Goal: Information Seeking & Learning: Check status

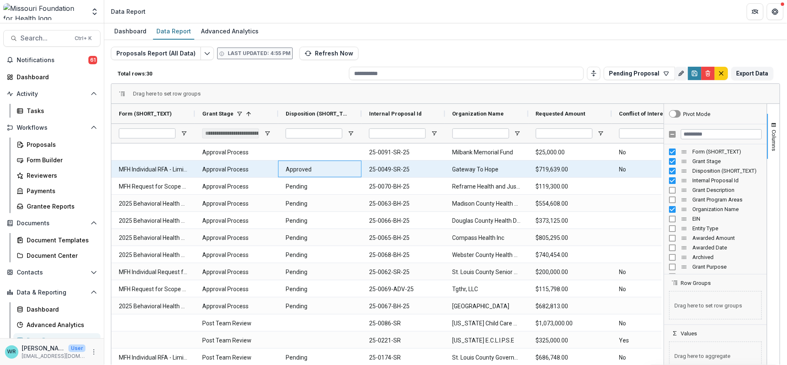
click at [348, 165] on \(SHORT_TEXT\)-33871 "Approved" at bounding box center [320, 169] width 68 height 17
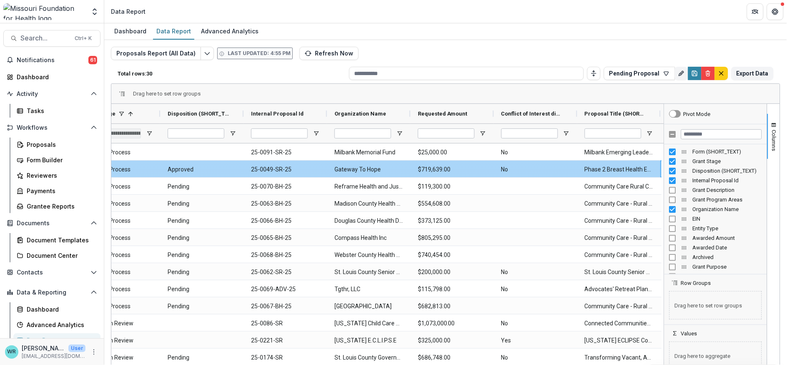
scroll to position [0, 202]
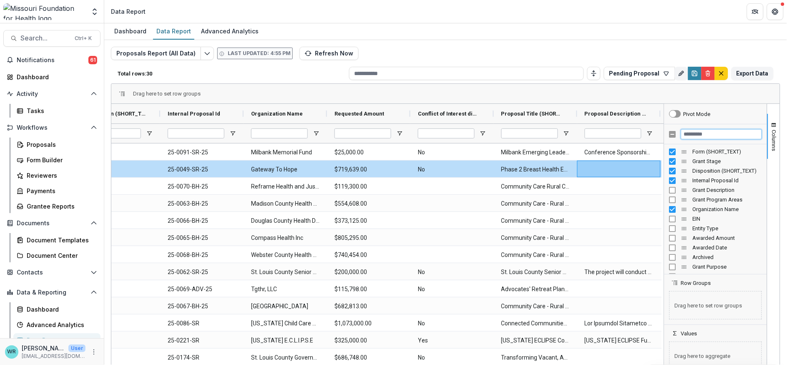
click at [704, 134] on input "Filter Columns Input" at bounding box center [721, 134] width 81 height 10
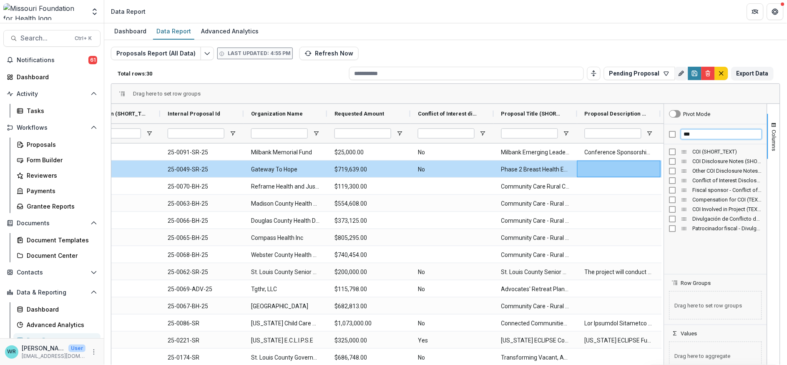
type input "***"
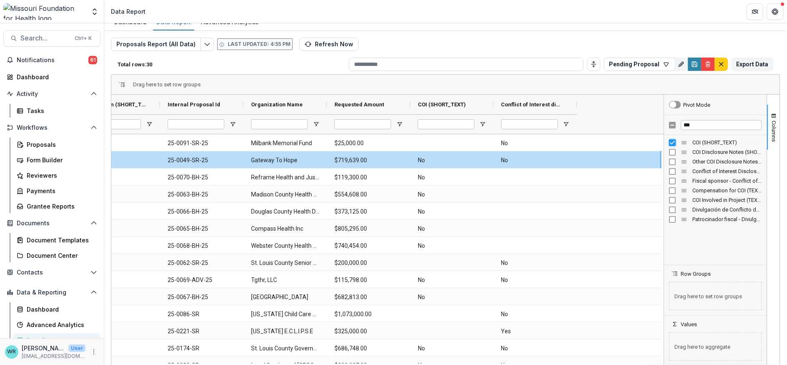
scroll to position [0, 0]
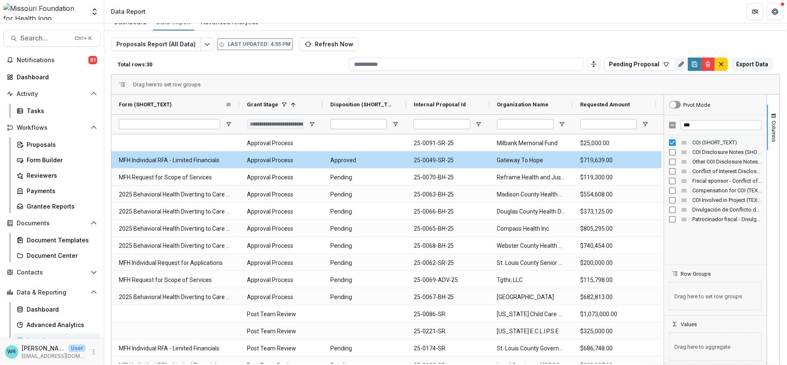
drag, startPoint x: 195, startPoint y: 103, endPoint x: 239, endPoint y: 104, distance: 44.6
click at [239, 104] on div at bounding box center [239, 105] width 3 height 20
click at [773, 10] on icon "Get Help" at bounding box center [775, 11] width 7 height 7
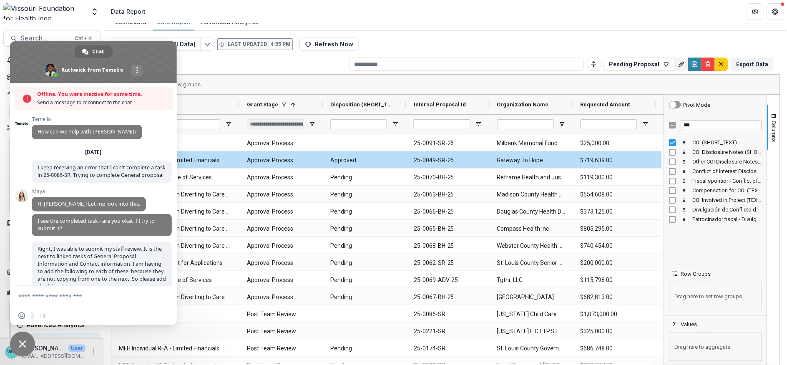
scroll to position [2338, 0]
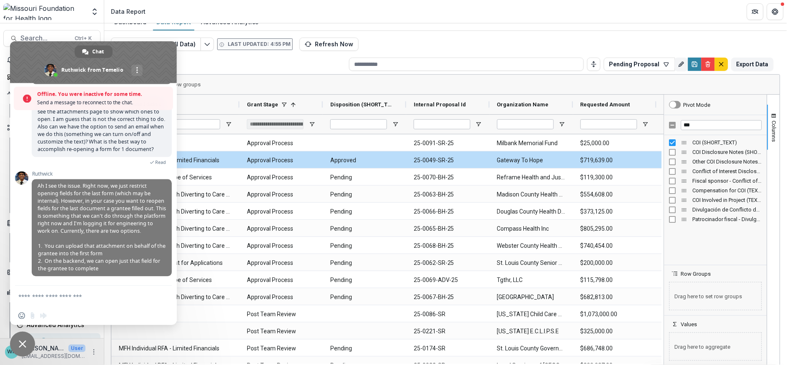
click at [60, 304] on textarea "Compose your message..." at bounding box center [85, 296] width 134 height 21
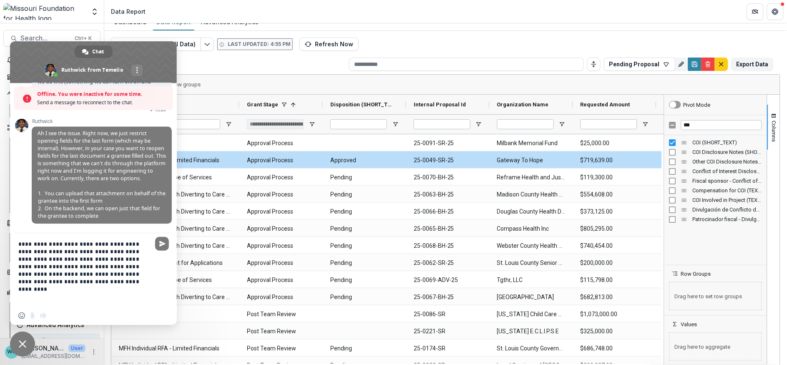
paste textarea "**********"
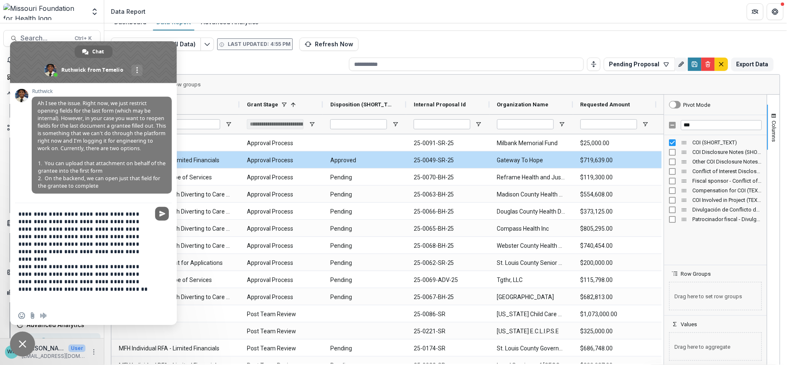
type textarea "**********"
click at [161, 217] on span "Send" at bounding box center [162, 214] width 6 height 6
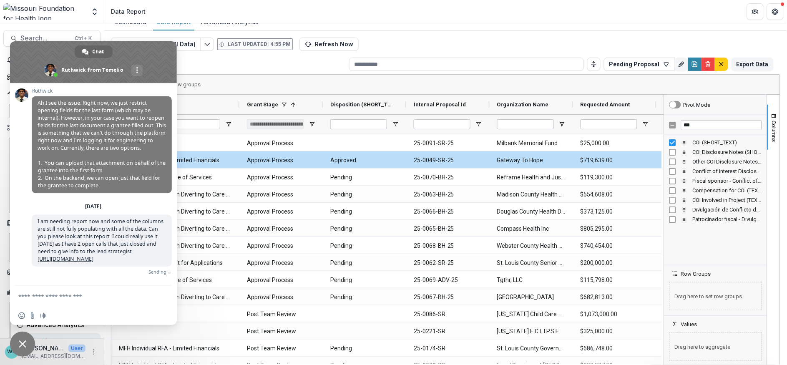
scroll to position [2410, 0]
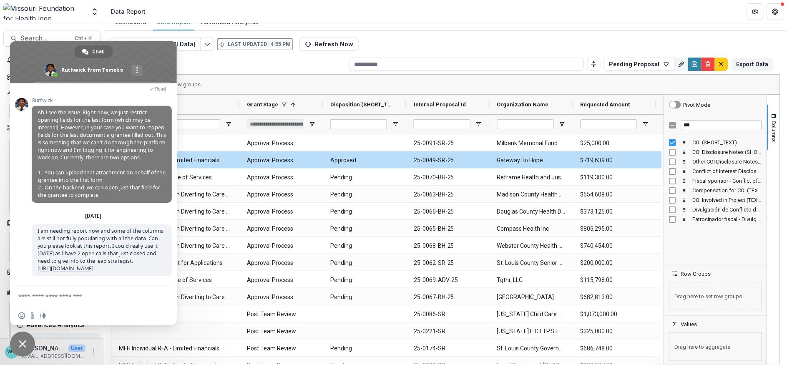
click at [494, 27] on div "Dashboard Data Report Advanced Analytics" at bounding box center [445, 22] width 683 height 17
click at [413, 21] on header "Data Report" at bounding box center [445, 11] width 683 height 23
click at [24, 341] on span "Close chat" at bounding box center [23, 344] width 8 height 8
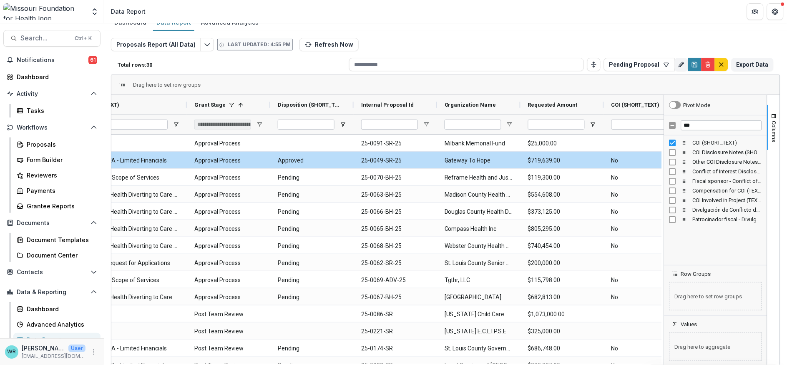
scroll to position [0, 0]
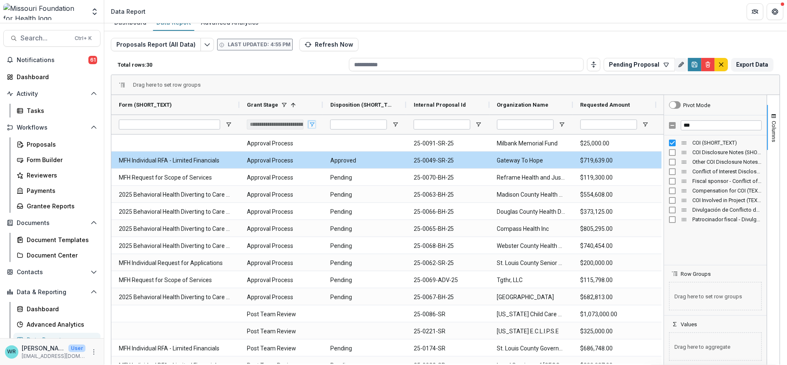
click at [311, 125] on span "Open Filter Menu" at bounding box center [312, 124] width 7 height 7
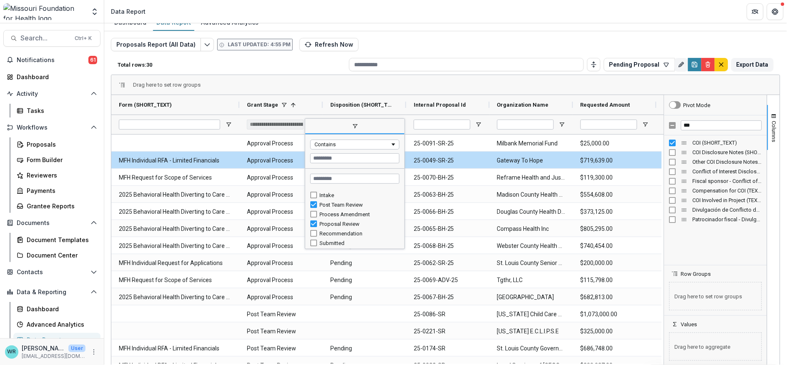
click at [484, 85] on div "Drag here to set row groups" at bounding box center [445, 85] width 669 height 20
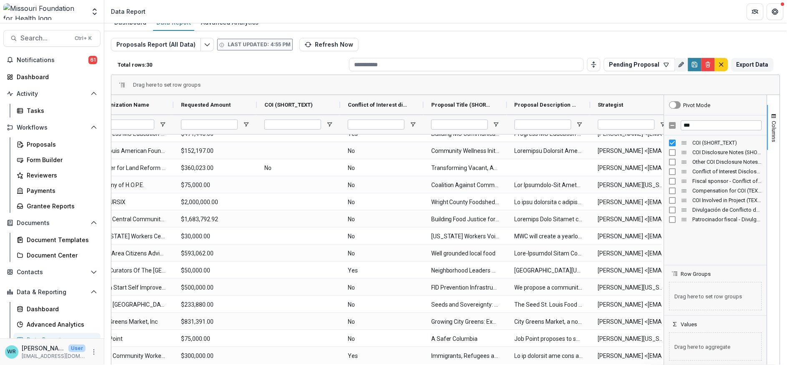
scroll to position [0, 438]
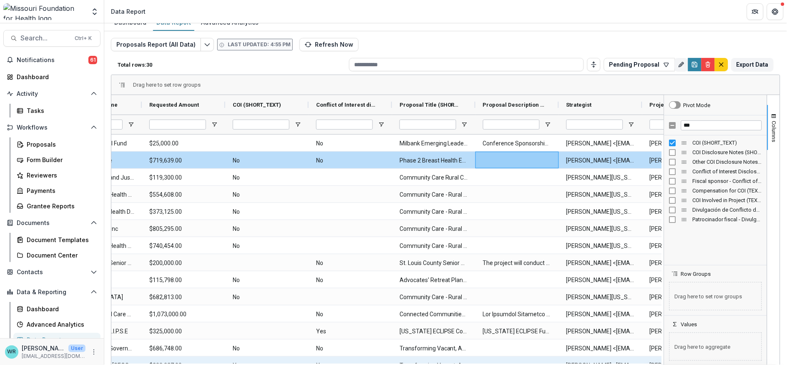
drag, startPoint x: 343, startPoint y: 365, endPoint x: 224, endPoint y: 362, distance: 119.0
click at [224, 362] on div "Internal Proposal Id Organization Name Requested Amount Pipeline" at bounding box center [387, 230] width 553 height 271
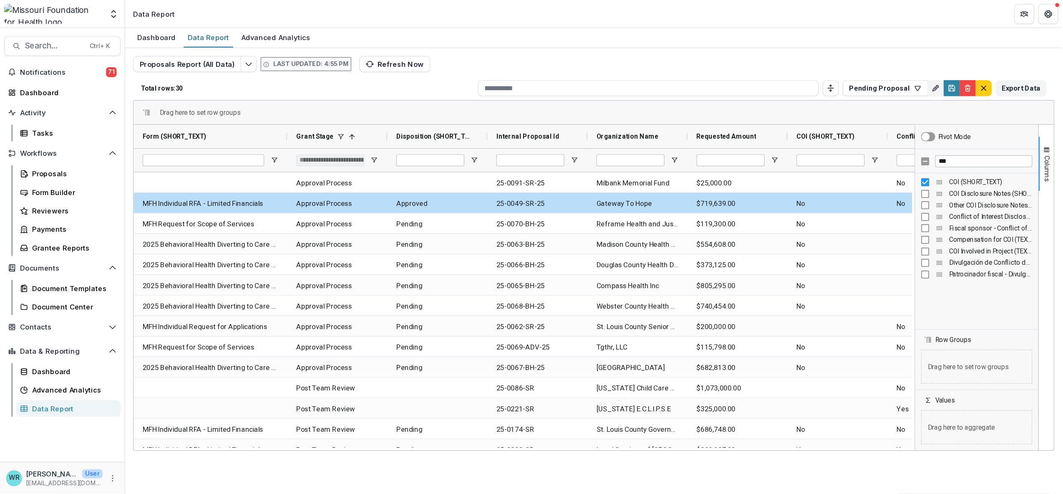
scroll to position [0, 0]
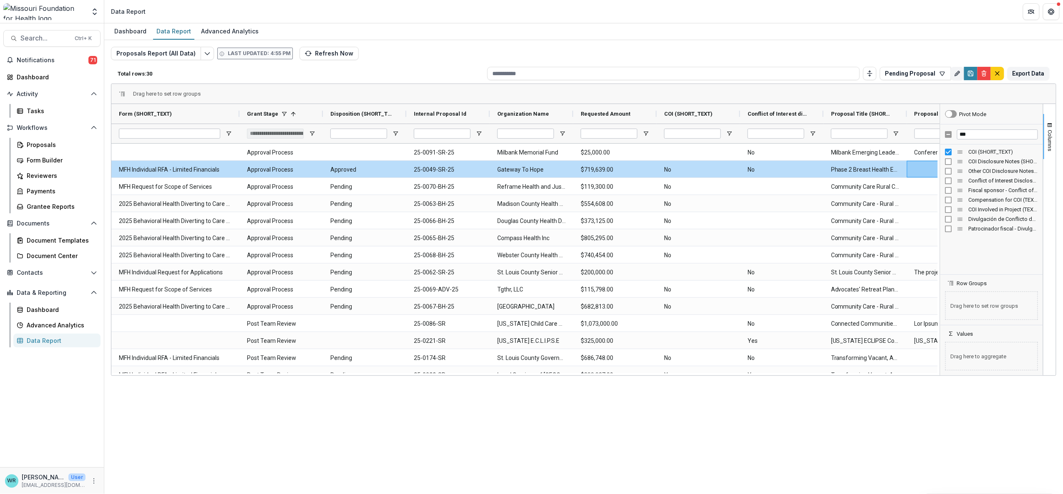
drag, startPoint x: 680, startPoint y: 0, endPoint x: 700, endPoint y: 443, distance: 443.9
click at [697, 365] on div "Dashboard Data Report Advanced Analytics Proposals Report (All Data) Last updat…" at bounding box center [583, 258] width 959 height 470
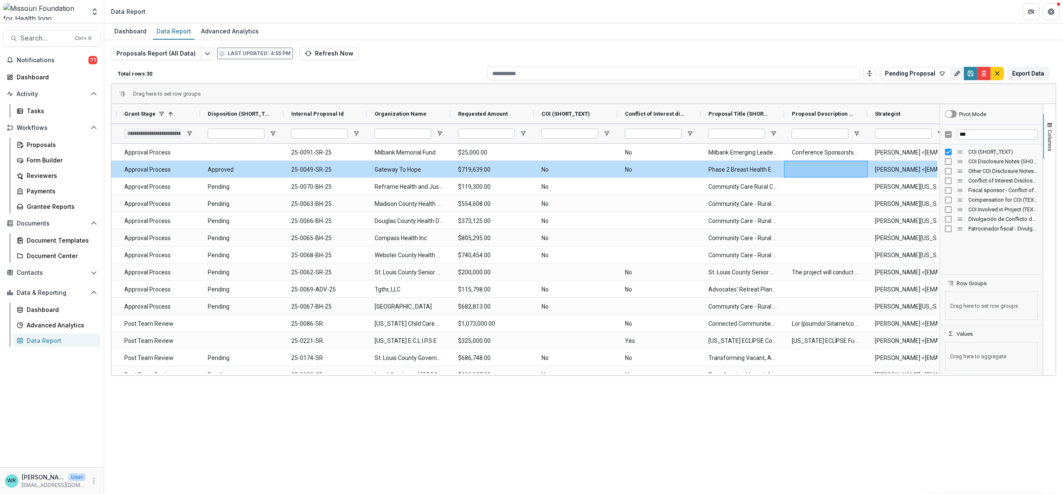
scroll to position [0, 136]
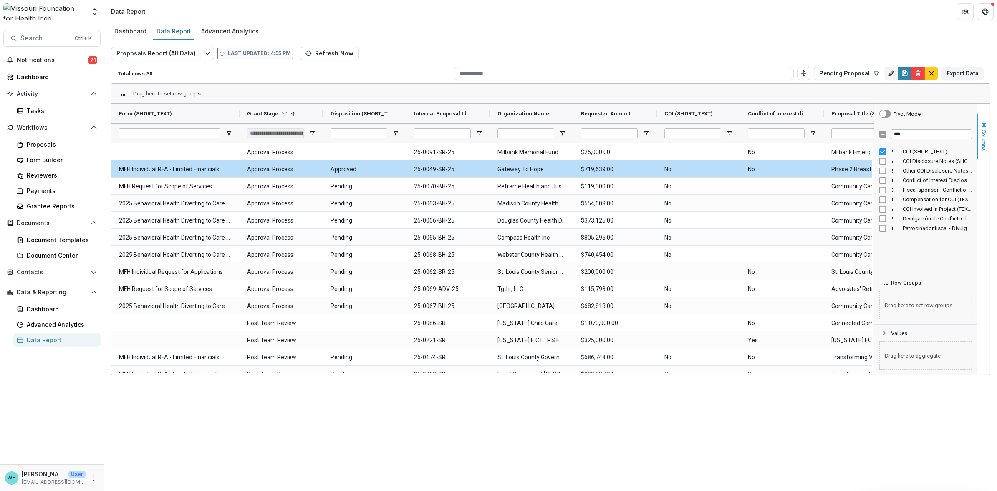
click at [787, 129] on button "Columns" at bounding box center [983, 136] width 13 height 45
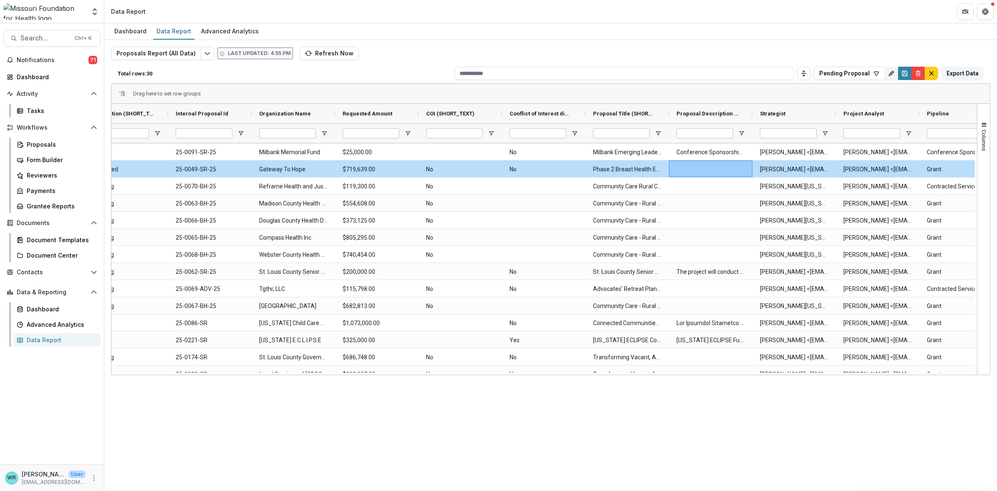
scroll to position [0, 293]
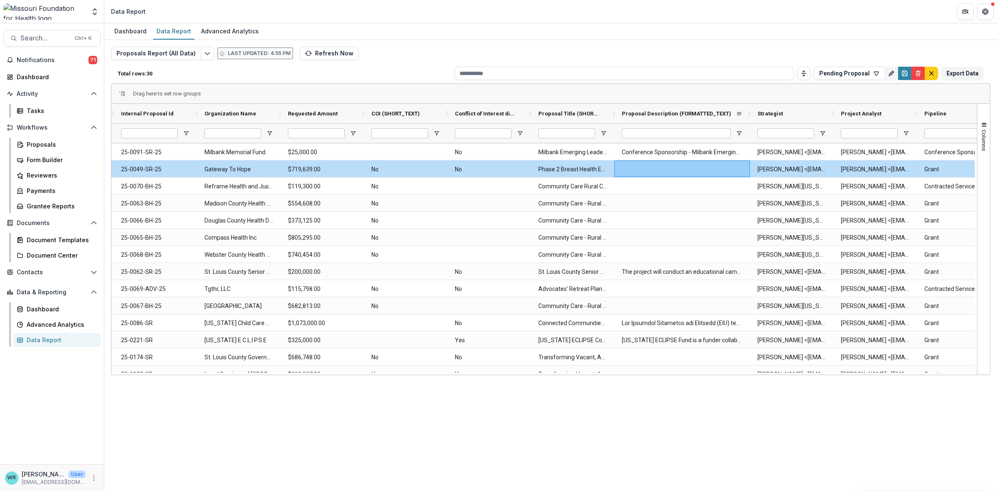
drag, startPoint x: 696, startPoint y: 112, endPoint x: 748, endPoint y: 111, distance: 52.2
click at [748, 111] on div at bounding box center [749, 114] width 3 height 20
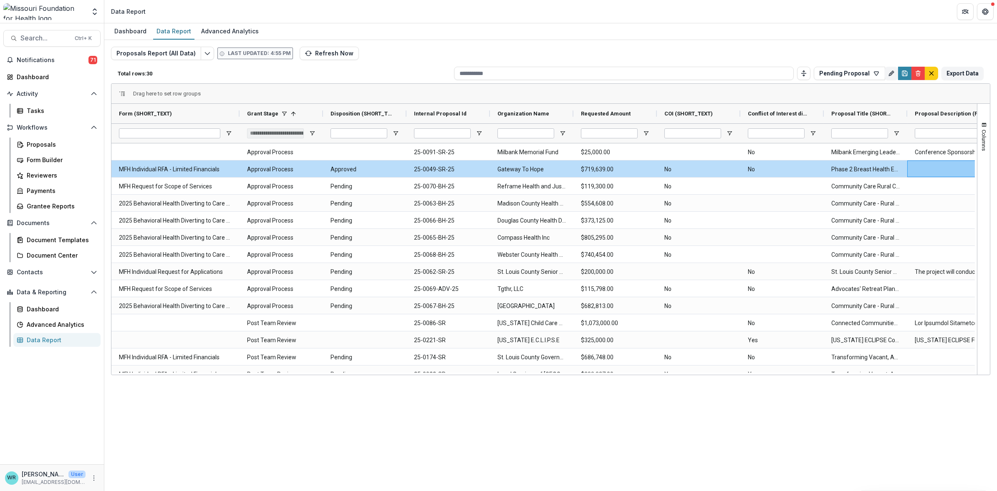
scroll to position [0, 11]
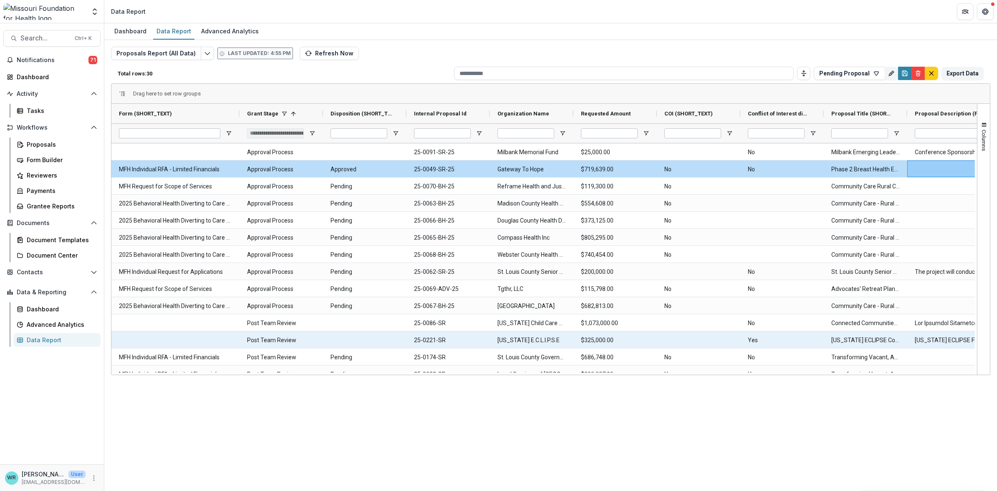
click at [166, 337] on div at bounding box center [175, 340] width 128 height 17
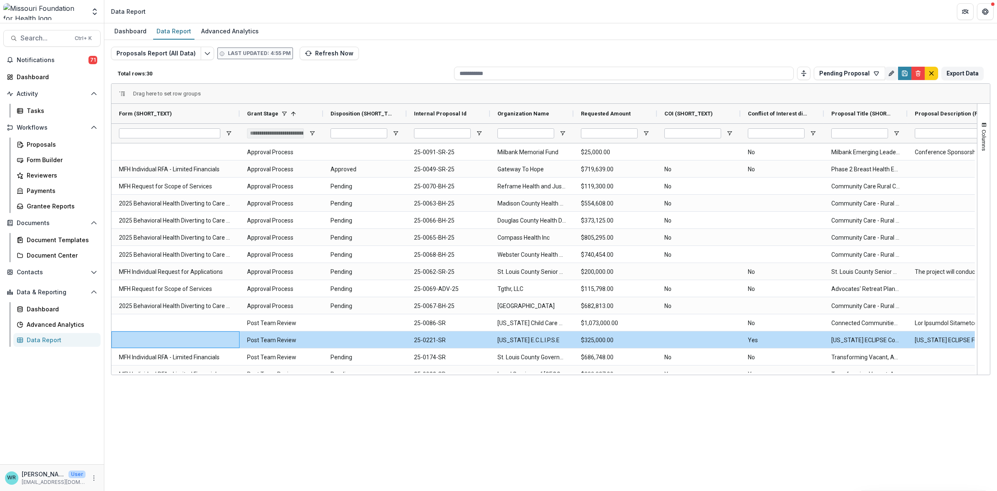
click at [753, 365] on div "Dashboard Data Report Advanced Analytics Proposals Report (All Data) Last updat…" at bounding box center [550, 257] width 892 height 468
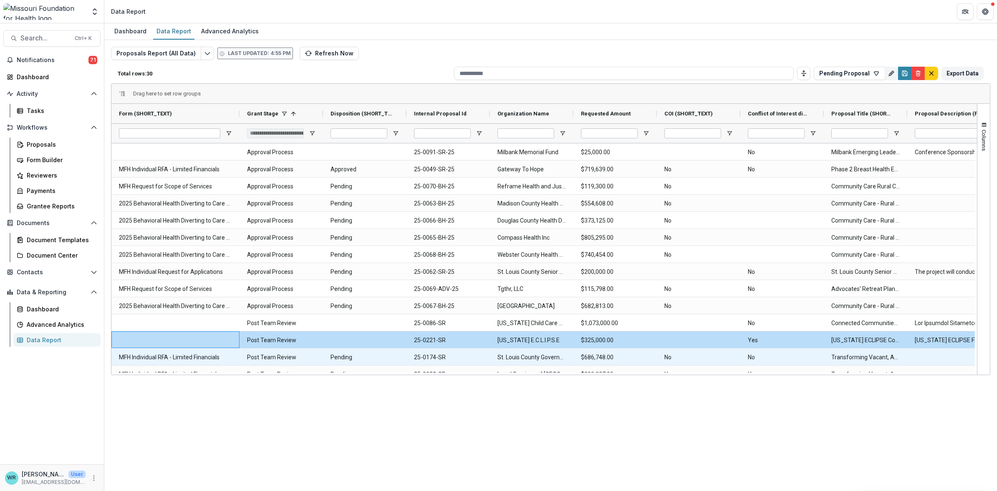
drag, startPoint x: 652, startPoint y: 375, endPoint x: 325, endPoint y: 362, distance: 327.3
click at [326, 362] on div "Form (SHORT_TEXT) Grant Stage 1 Disposition (SHORT_TEXT) No No" at bounding box center [543, 239] width 865 height 271
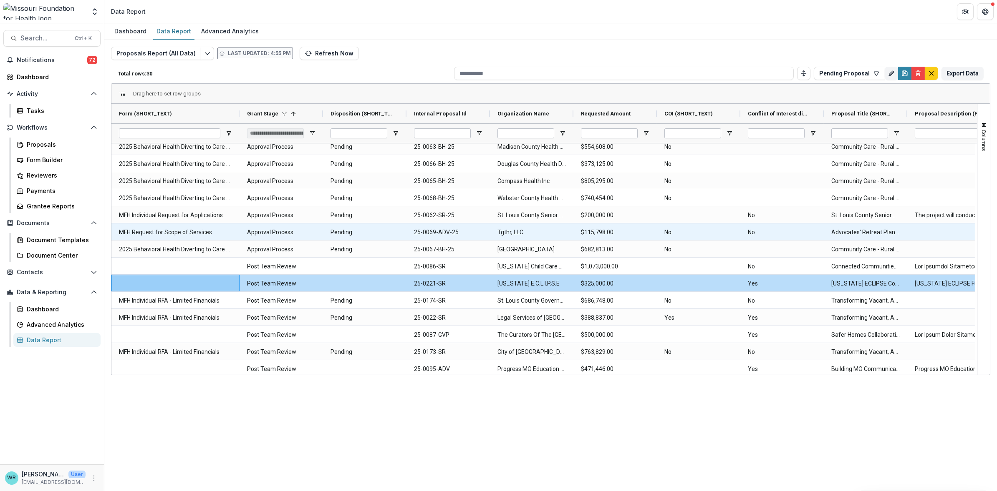
scroll to position [63, 0]
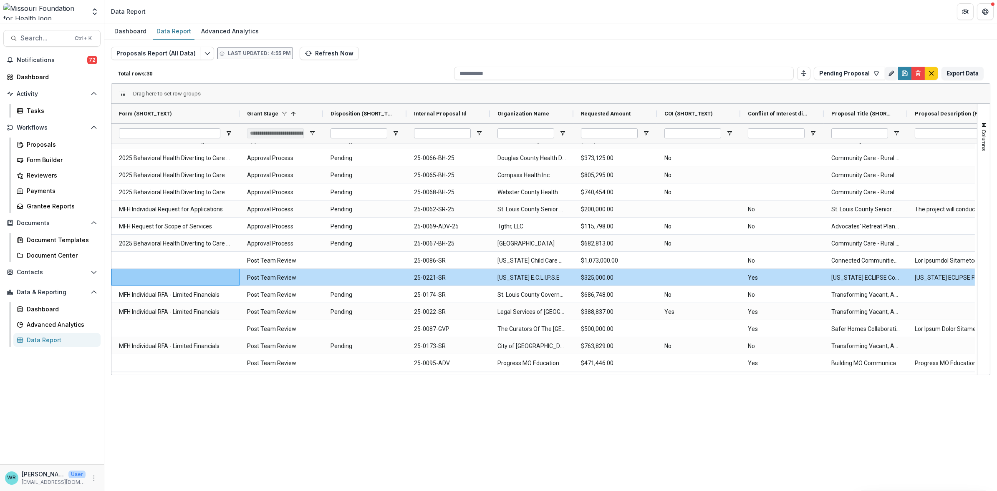
click at [750, 41] on div "Proposals Report (All Data) Last updated: 4:55 PM Refresh Now Total rows: 30 Pe…" at bounding box center [550, 197] width 892 height 315
click at [787, 76] on icon "button" at bounding box center [876, 73] width 7 height 7
click at [787, 73] on button "Pending Proposal" at bounding box center [849, 73] width 71 height 13
drag, startPoint x: 610, startPoint y: 375, endPoint x: 625, endPoint y: 377, distance: 15.1
click at [625, 365] on div "Dashboard Data Report Advanced Analytics Proposals Report (All Data) Last updat…" at bounding box center [550, 257] width 892 height 468
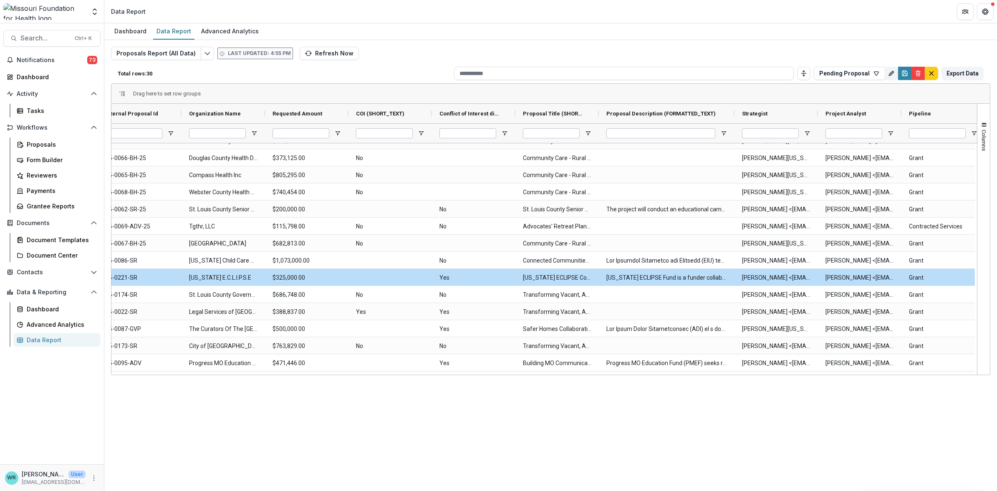
scroll to position [0, 341]
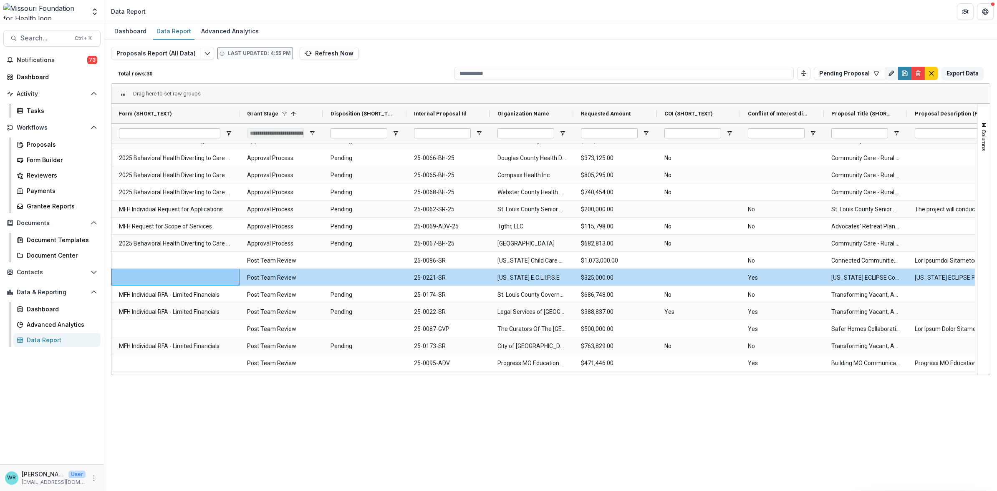
drag, startPoint x: 469, startPoint y: 375, endPoint x: 526, endPoint y: 380, distance: 56.5
click at [524, 365] on div "Dashboard Data Report Advanced Analytics Proposals Report (All Data) Last updat…" at bounding box center [550, 257] width 892 height 468
drag, startPoint x: 542, startPoint y: 375, endPoint x: 620, endPoint y: 379, distance: 78.2
click at [620, 365] on div "Dashboard Data Report Advanced Analytics Proposals Report (All Data) Last updat…" at bounding box center [550, 257] width 892 height 468
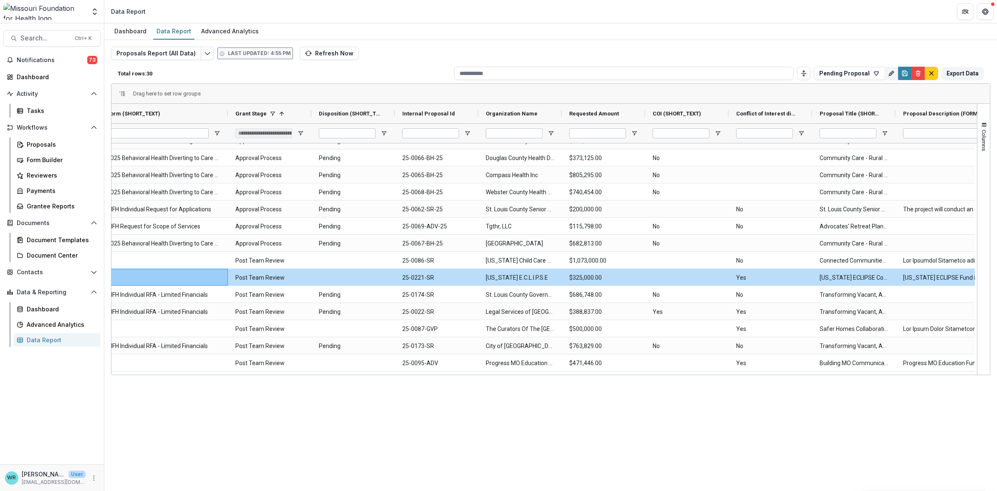
scroll to position [0, 0]
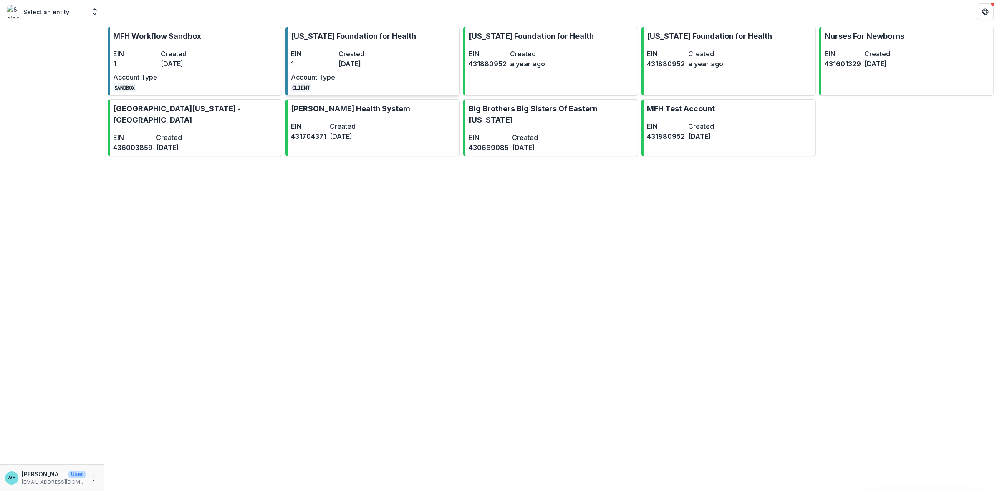
click at [368, 60] on dd "[DATE]" at bounding box center [360, 64] width 44 height 10
